Goal: Find specific page/section: Locate a particular part of the current website

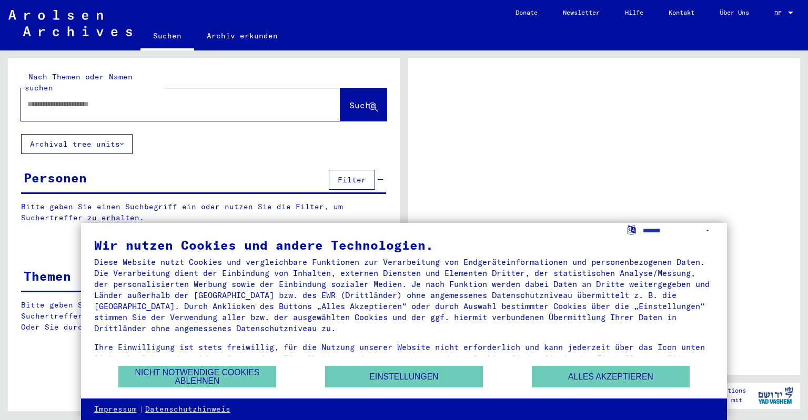
click at [185, 383] on button "Nicht notwendige Cookies ablehnen" at bounding box center [197, 377] width 158 height 22
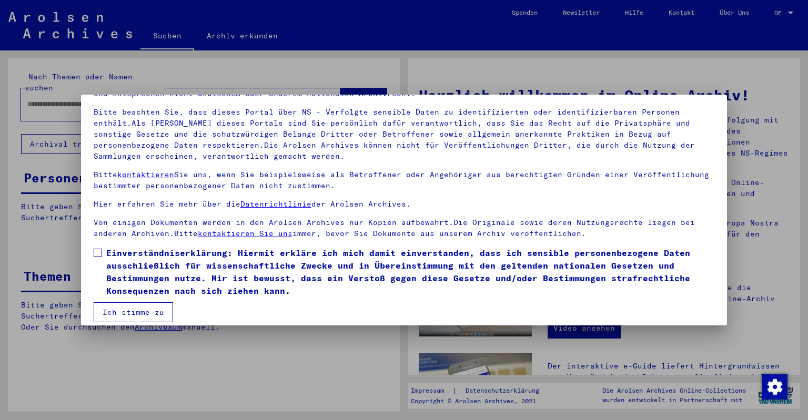
scroll to position [74, 0]
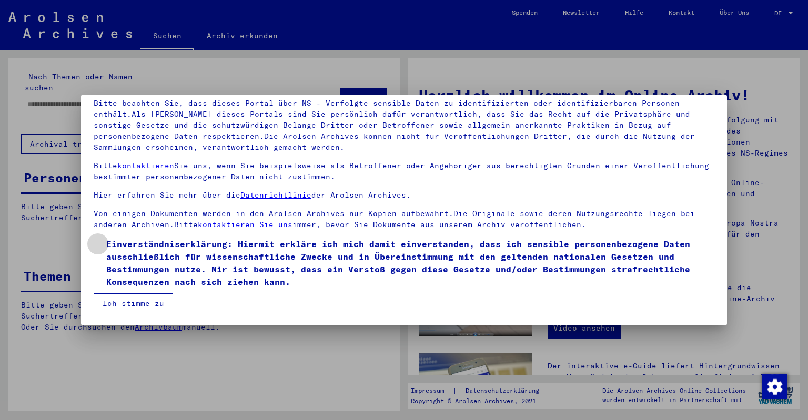
click at [97, 241] on span at bounding box center [98, 244] width 8 height 8
click at [123, 302] on button "Ich stimme zu" at bounding box center [133, 304] width 79 height 20
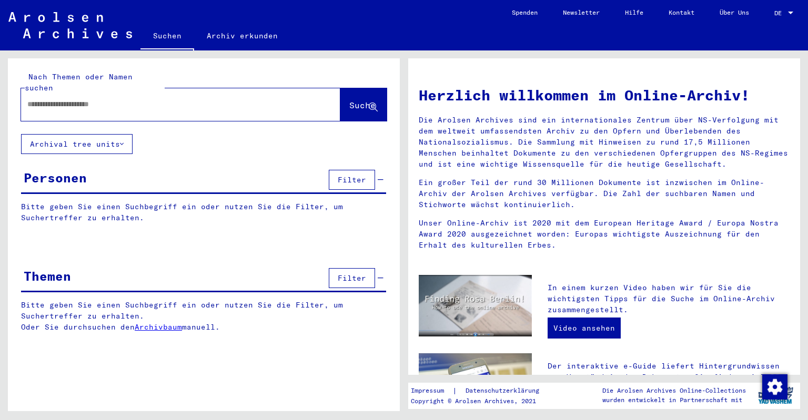
click at [119, 134] on button "Archival tree units" at bounding box center [77, 144] width 112 height 20
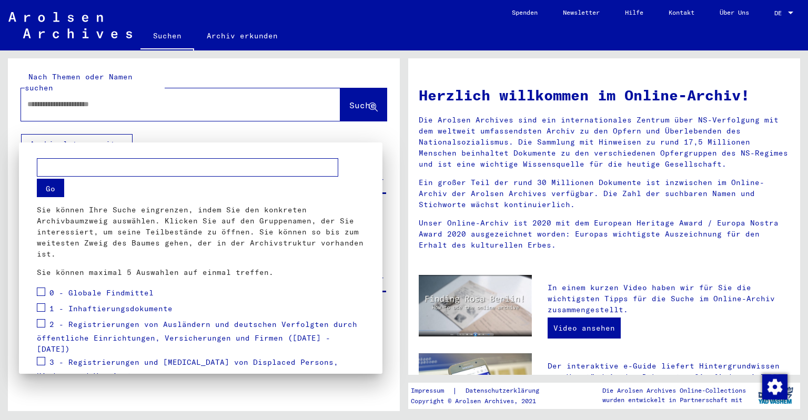
scroll to position [0, 0]
click at [221, 131] on div at bounding box center [404, 210] width 808 height 420
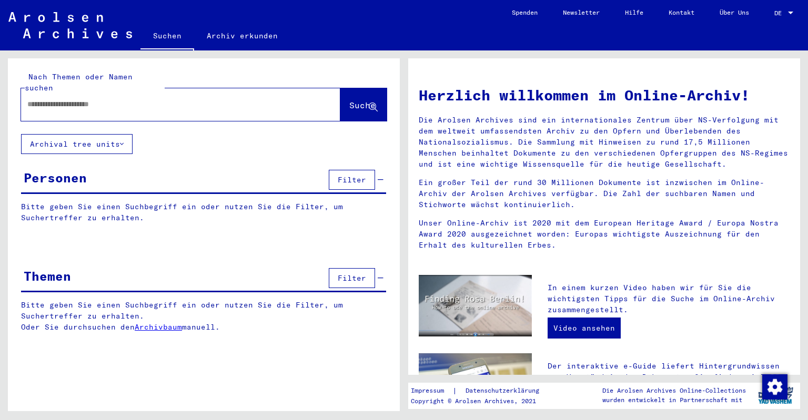
click at [348, 274] on span "Filter" at bounding box center [352, 278] width 28 height 9
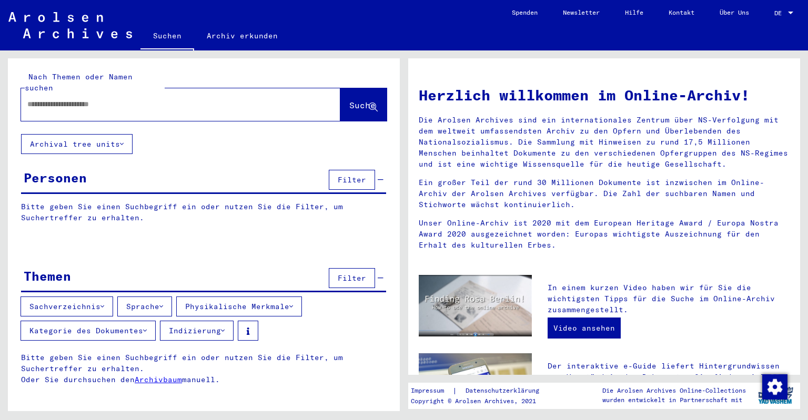
click at [348, 274] on span "Filter" at bounding box center [352, 278] width 28 height 9
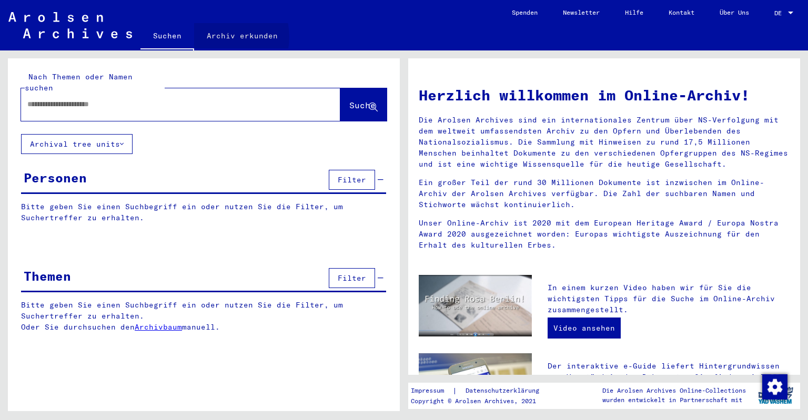
click at [222, 37] on link "Archiv erkunden" at bounding box center [242, 35] width 96 height 25
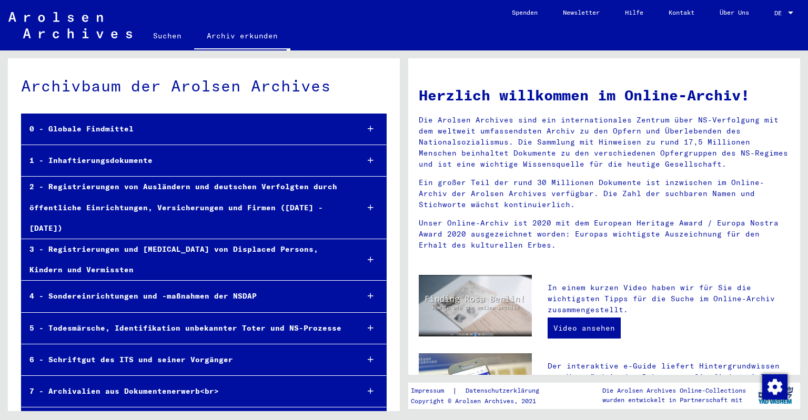
click at [375, 125] on div at bounding box center [370, 129] width 31 height 31
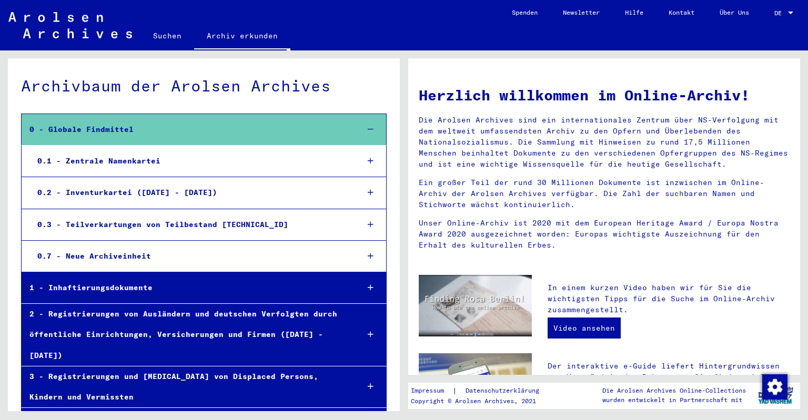
click at [375, 125] on div at bounding box center [370, 129] width 31 height 31
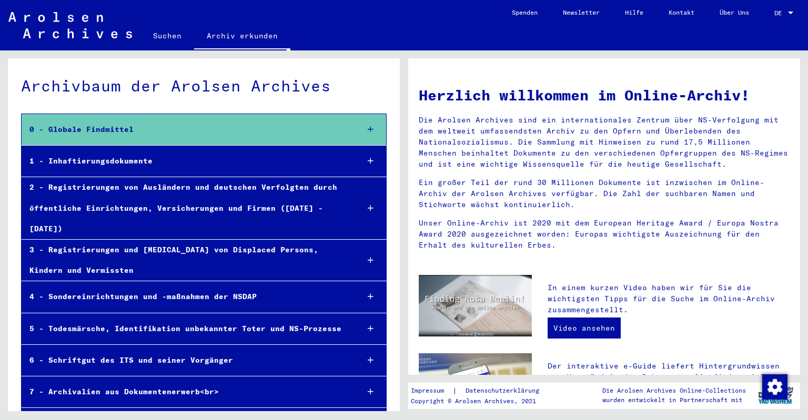
click at [369, 160] on icon at bounding box center [371, 160] width 6 height 7
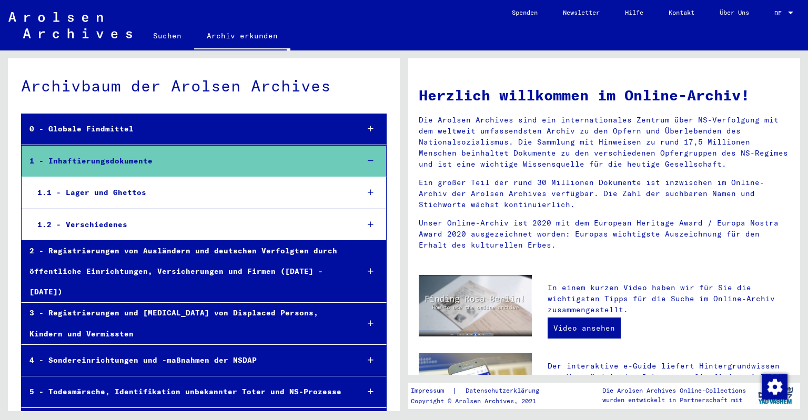
click at [369, 160] on icon at bounding box center [371, 160] width 6 height 7
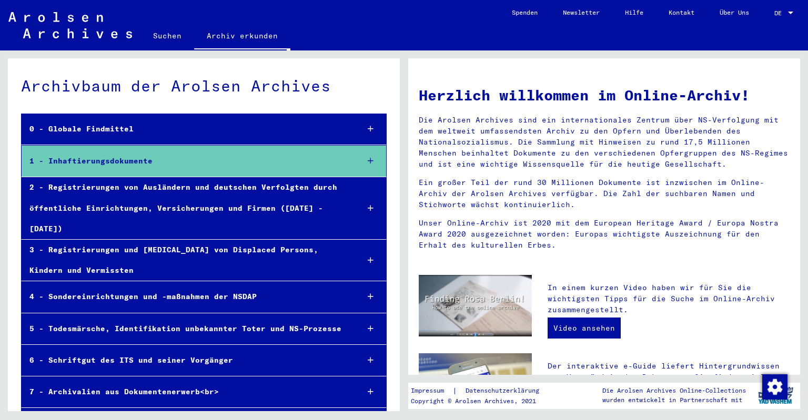
click at [369, 205] on icon at bounding box center [371, 208] width 6 height 7
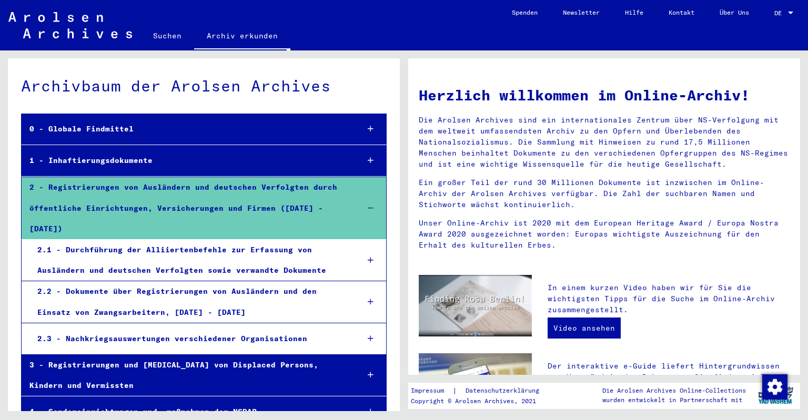
click at [369, 205] on icon at bounding box center [371, 208] width 6 height 7
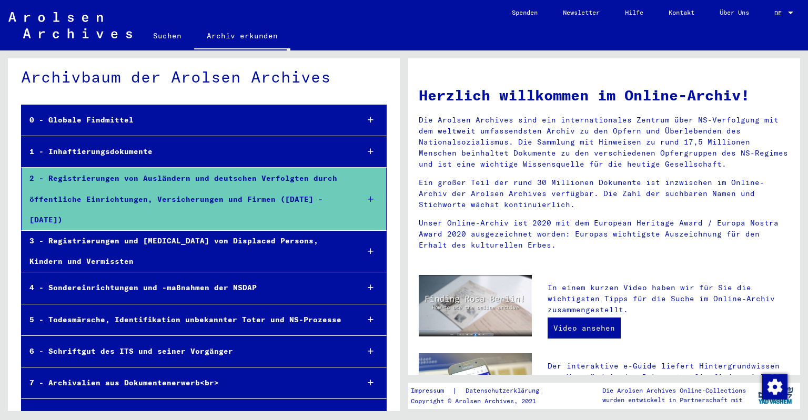
scroll to position [12, 0]
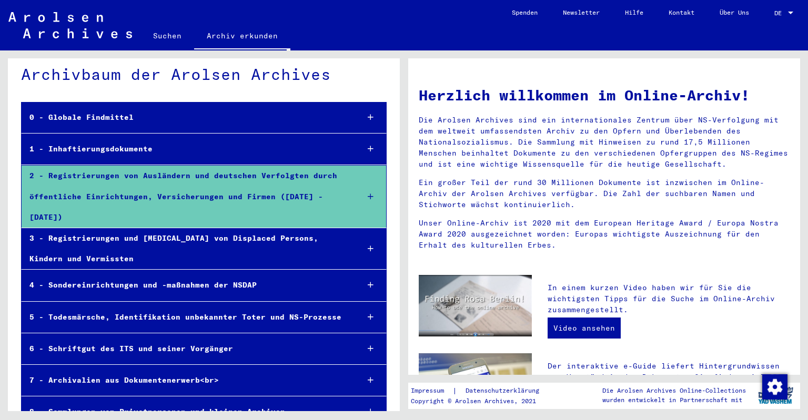
click at [368, 270] on div at bounding box center [370, 285] width 31 height 31
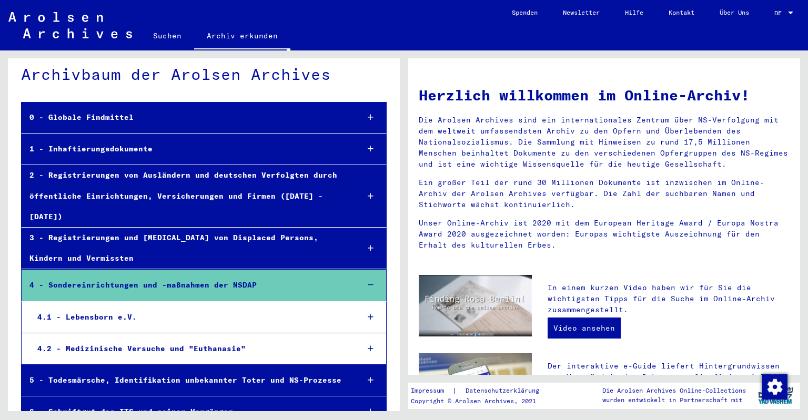
click at [368, 270] on div at bounding box center [370, 285] width 31 height 31
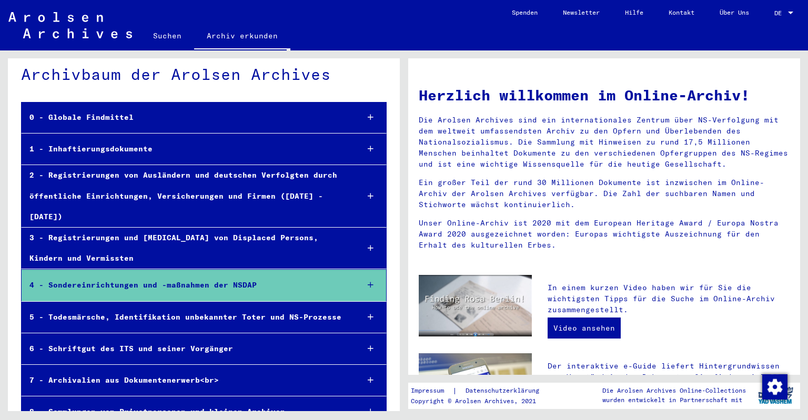
click at [367, 397] on div at bounding box center [370, 412] width 31 height 31
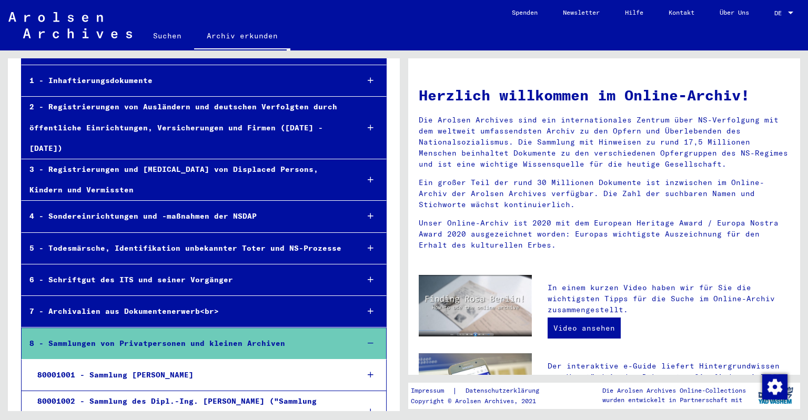
scroll to position [85, 0]
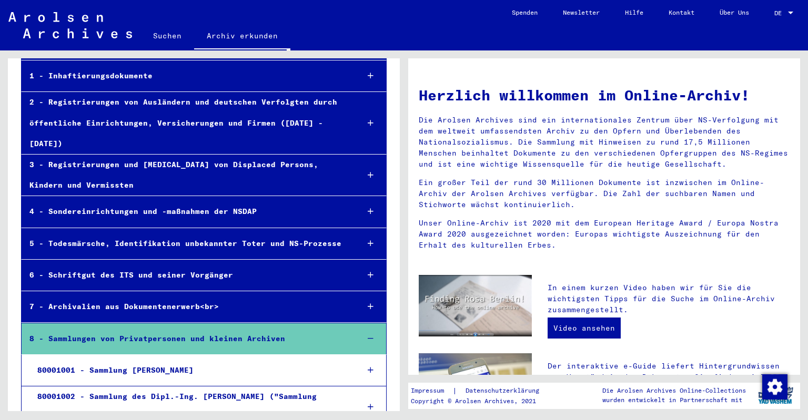
click at [374, 367] on icon at bounding box center [371, 370] width 6 height 7
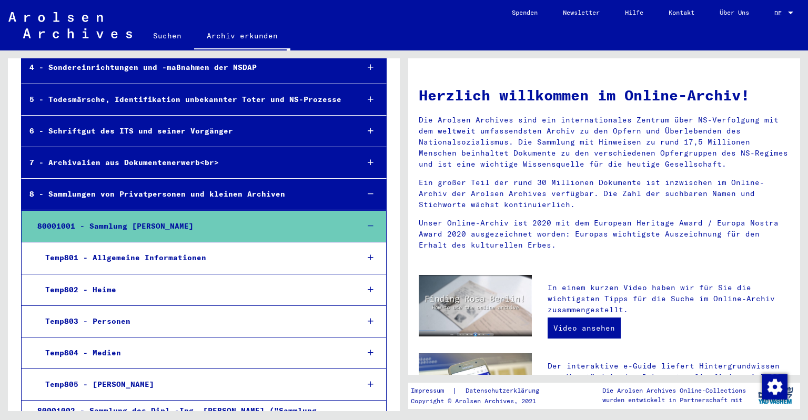
scroll to position [243, 0]
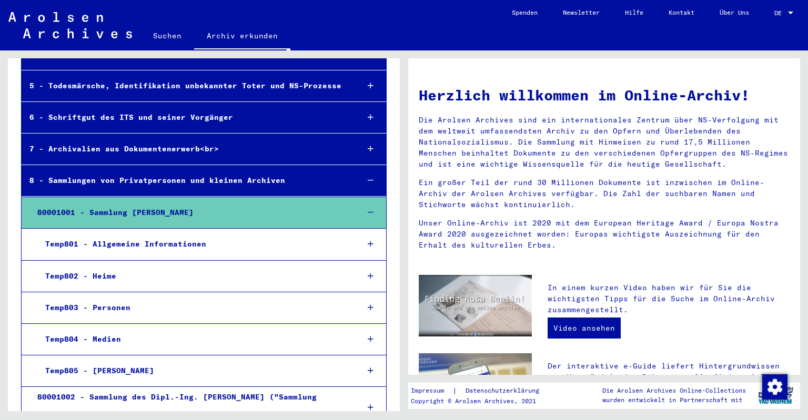
click at [371, 336] on icon at bounding box center [371, 339] width 6 height 7
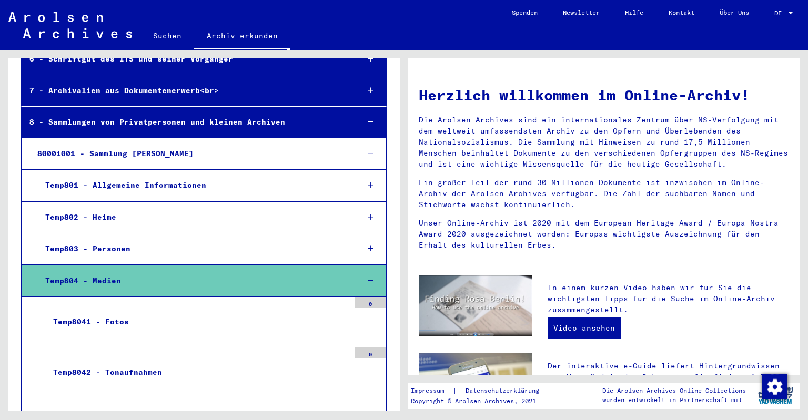
scroll to position [343, 0]
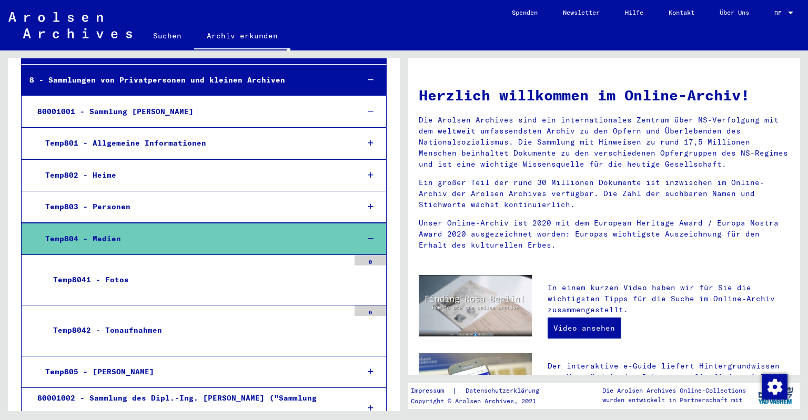
click at [115, 270] on div "Temp8041 - Fotos" at bounding box center [197, 280] width 304 height 21
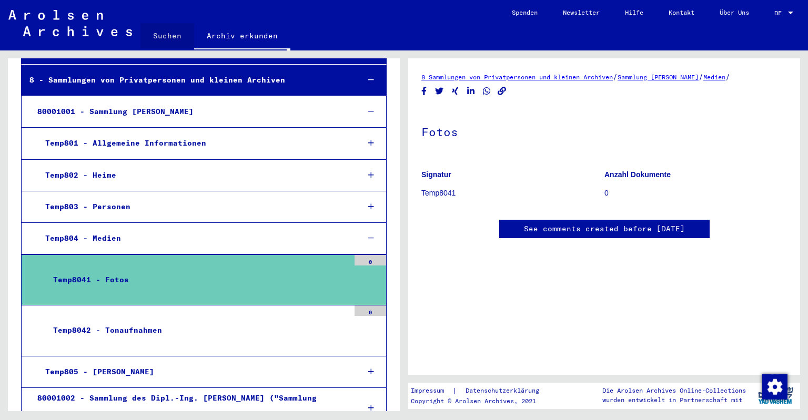
click at [163, 33] on link "Suchen" at bounding box center [167, 35] width 54 height 25
